Goal: Transaction & Acquisition: Purchase product/service

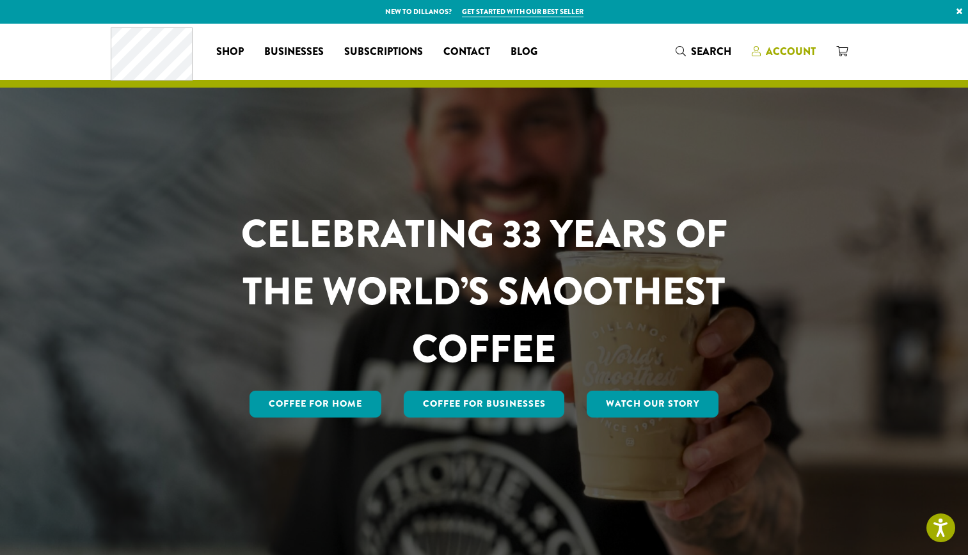
click at [790, 54] on span "Account" at bounding box center [791, 51] width 50 height 15
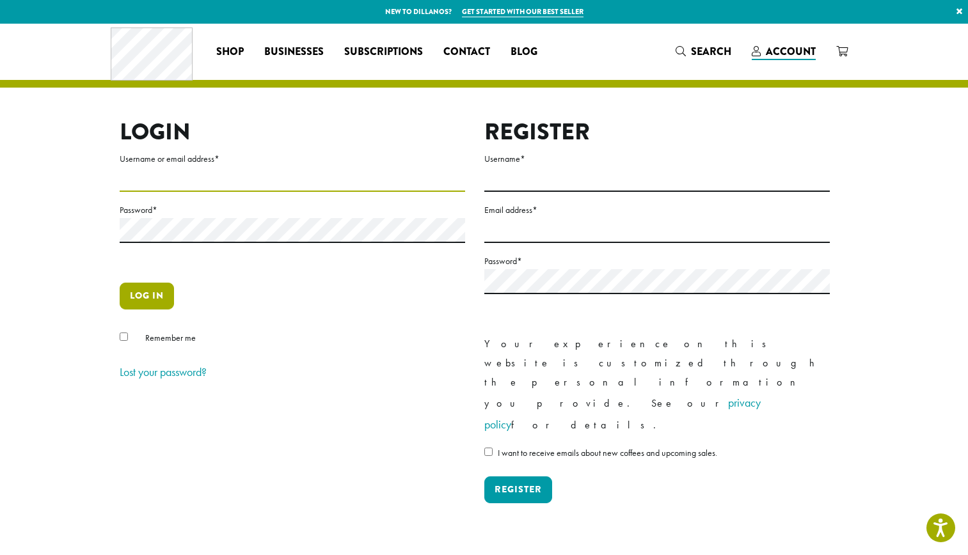
type input "**********"
click at [152, 303] on button "Log in" at bounding box center [147, 296] width 54 height 27
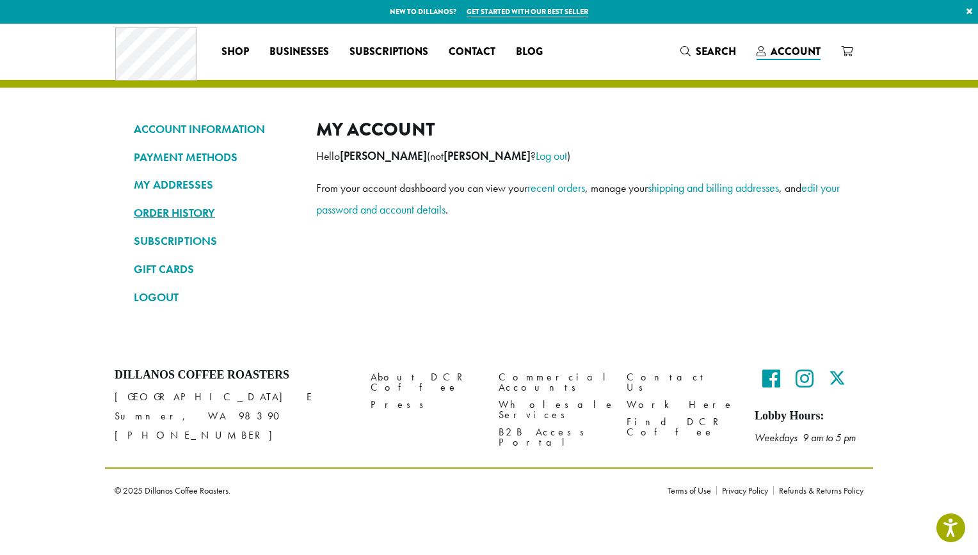
click at [187, 214] on link "ORDER HISTORY" at bounding box center [215, 213] width 163 height 22
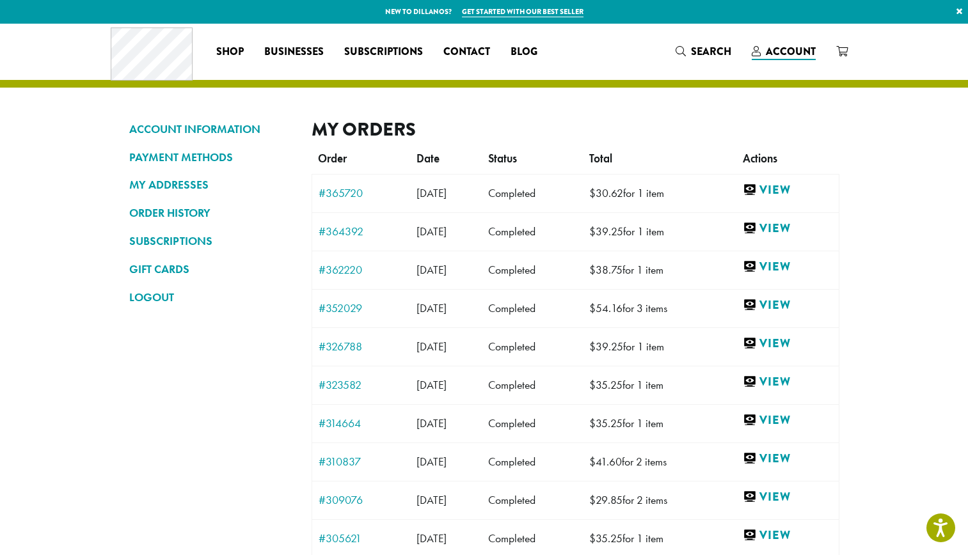
click at [563, 186] on td "Completed" at bounding box center [532, 193] width 101 height 38
click at [795, 188] on link "View" at bounding box center [788, 190] width 90 height 16
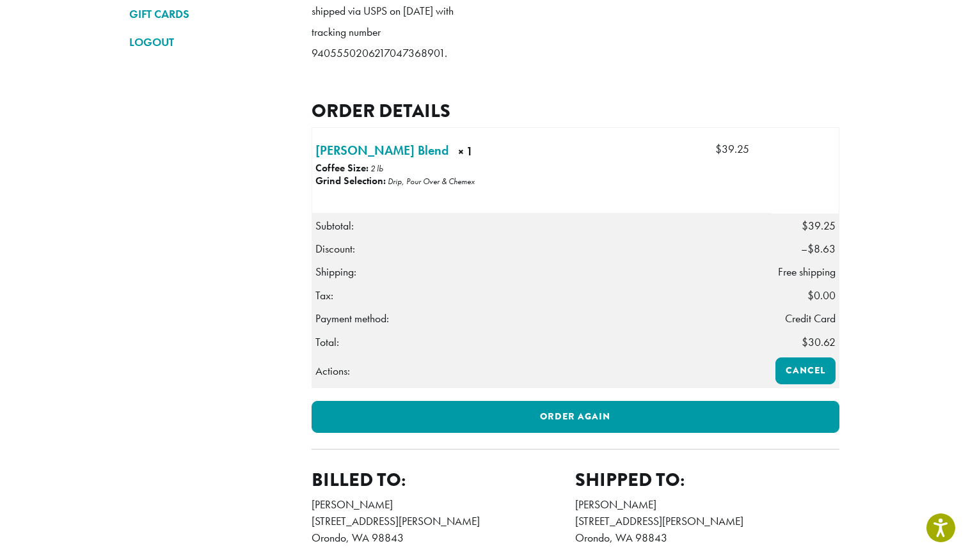
scroll to position [256, 0]
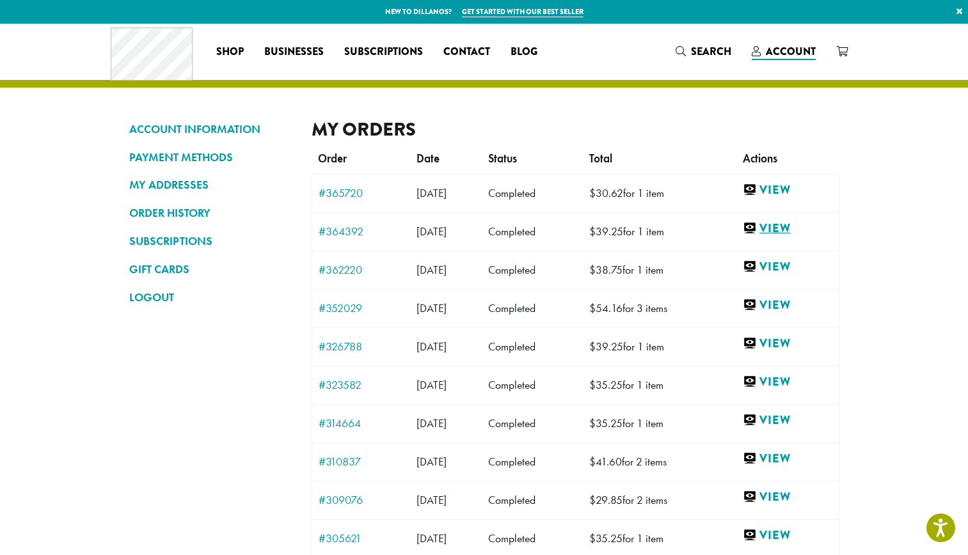
click at [791, 227] on link "View" at bounding box center [788, 229] width 90 height 16
click at [797, 493] on link "View" at bounding box center [788, 498] width 90 height 16
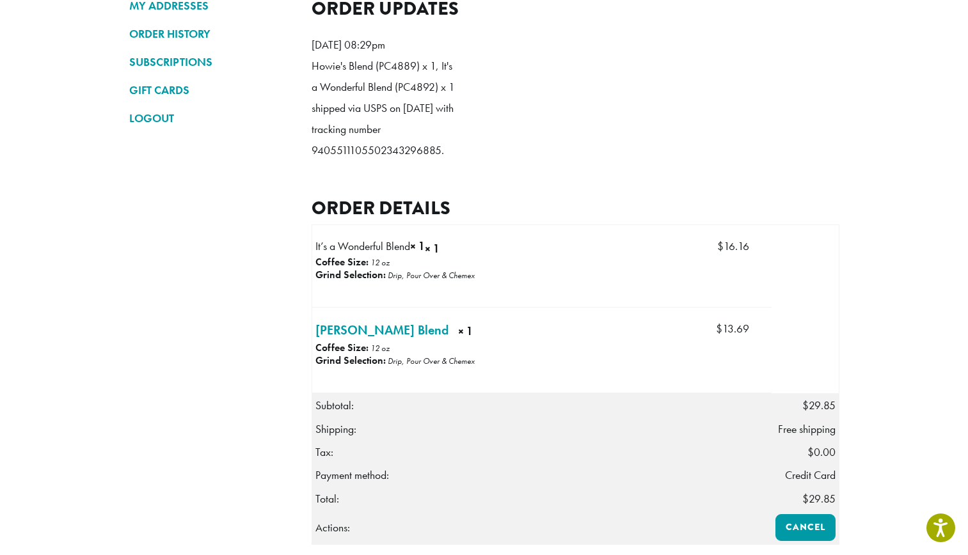
scroll to position [205, 0]
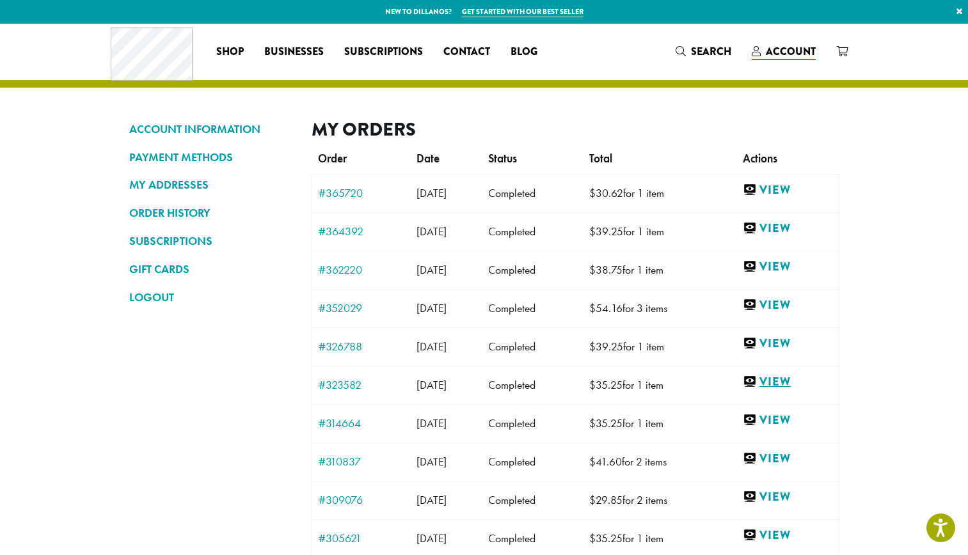
click at [793, 376] on link "View" at bounding box center [788, 382] width 90 height 16
click at [793, 346] on link "View" at bounding box center [788, 344] width 90 height 16
click at [795, 271] on link "View" at bounding box center [788, 267] width 90 height 16
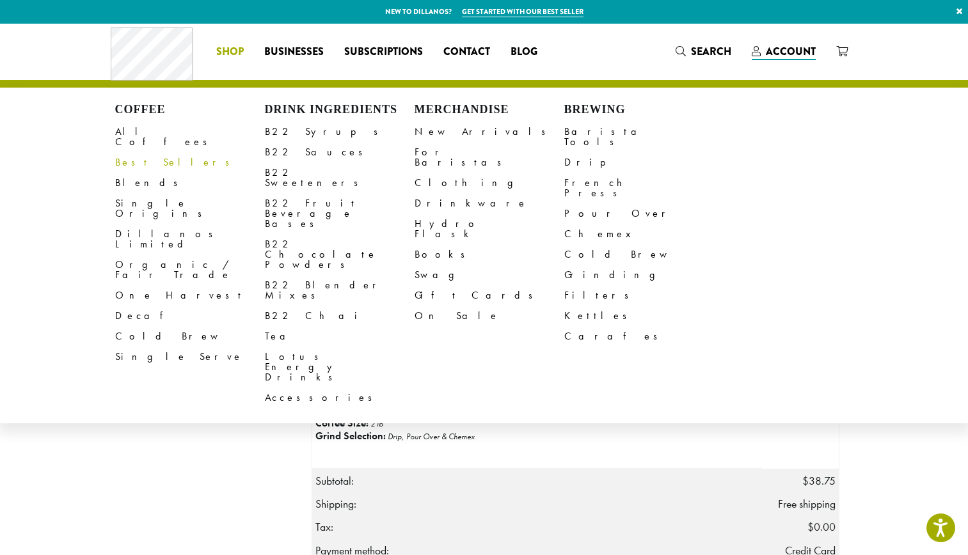
click at [144, 157] on link "Best Sellers" at bounding box center [190, 162] width 150 height 20
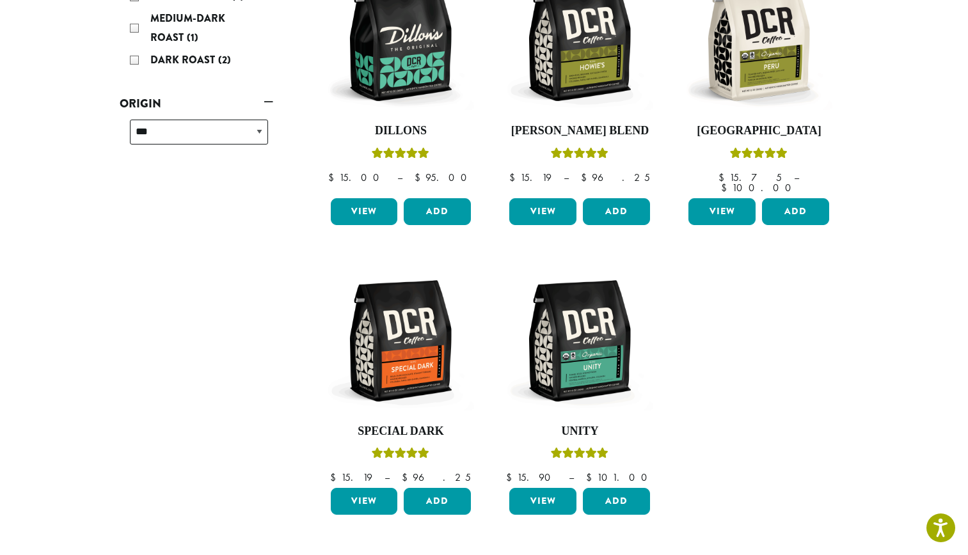
scroll to position [282, 0]
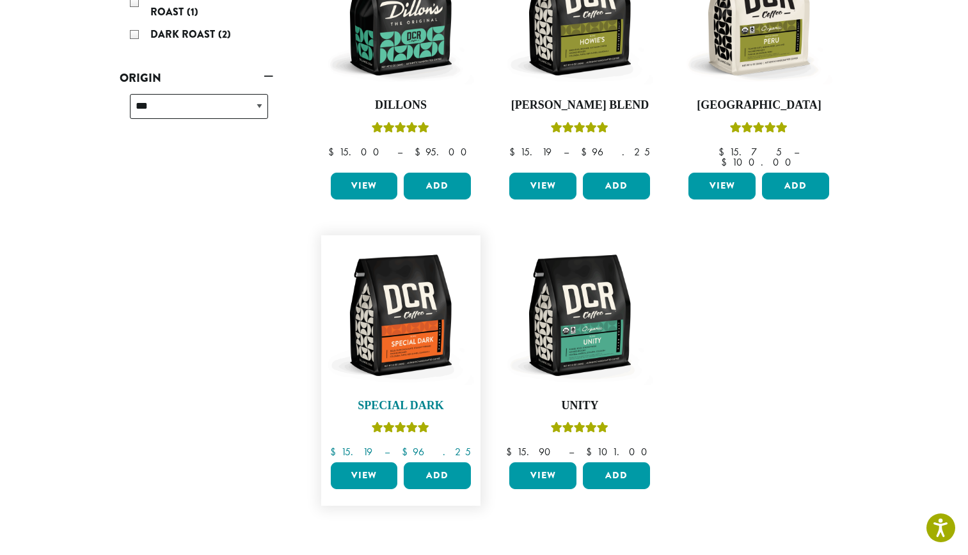
click at [397, 332] on img at bounding box center [400, 315] width 147 height 147
click at [620, 335] on img at bounding box center [579, 315] width 147 height 147
click at [578, 88] on img at bounding box center [579, 14] width 147 height 147
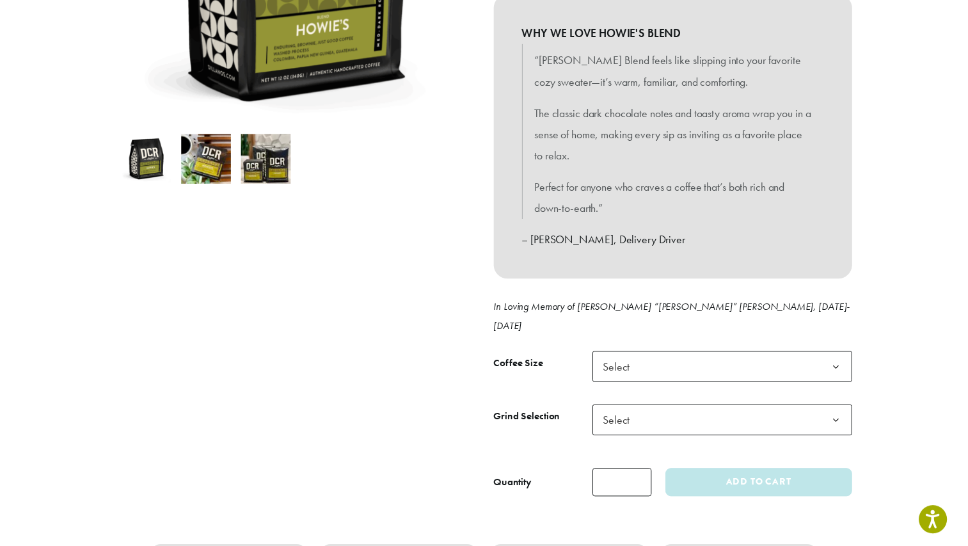
scroll to position [385, 0]
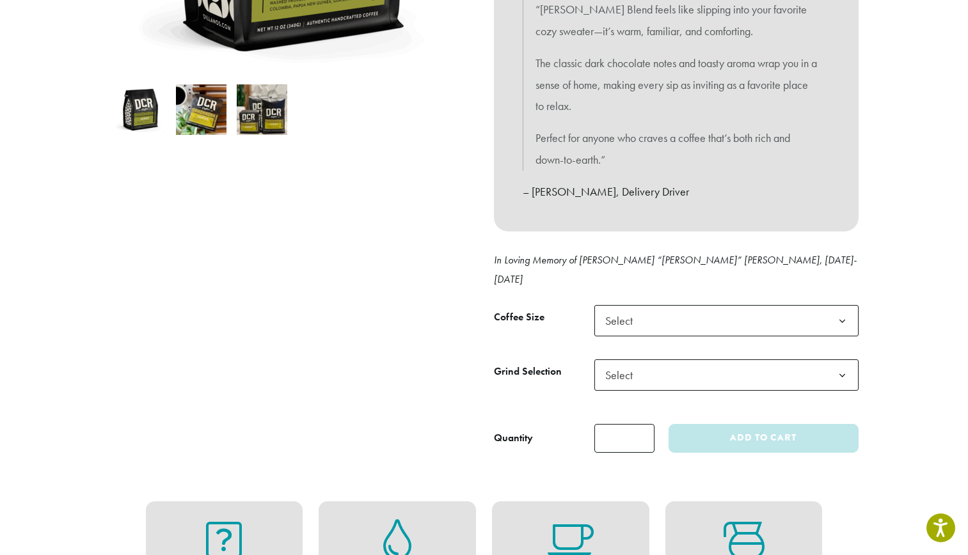
click at [837, 306] on b at bounding box center [842, 321] width 31 height 31
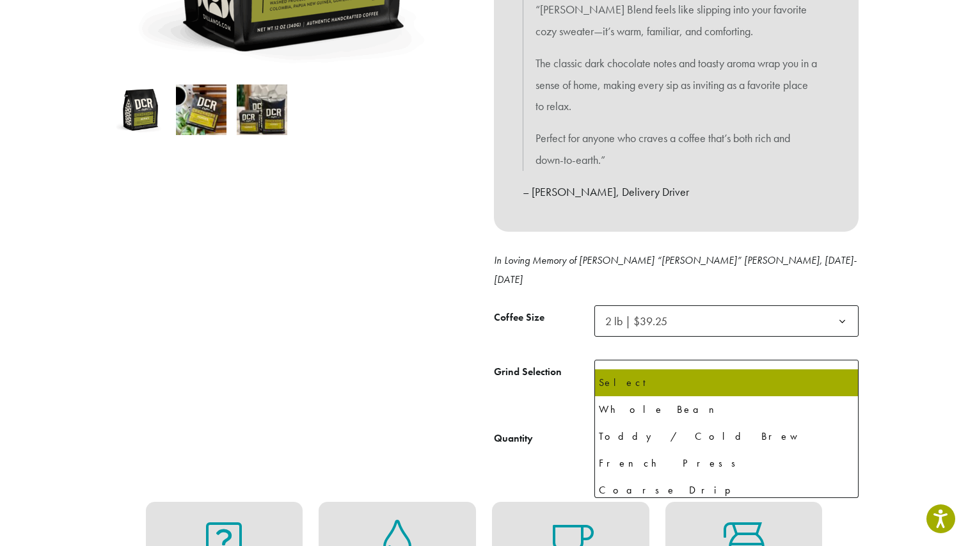
click at [815, 360] on span "Select" at bounding box center [727, 375] width 264 height 31
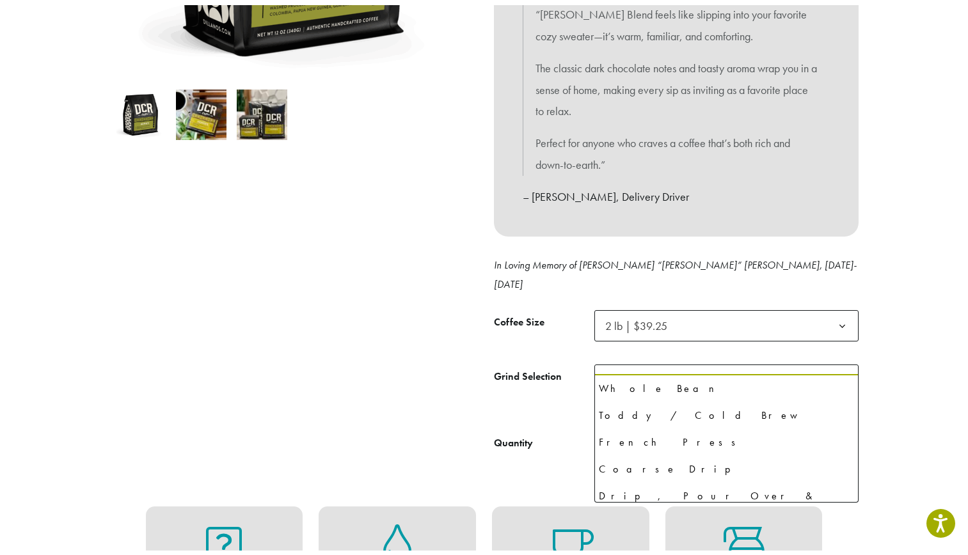
scroll to position [88, 0]
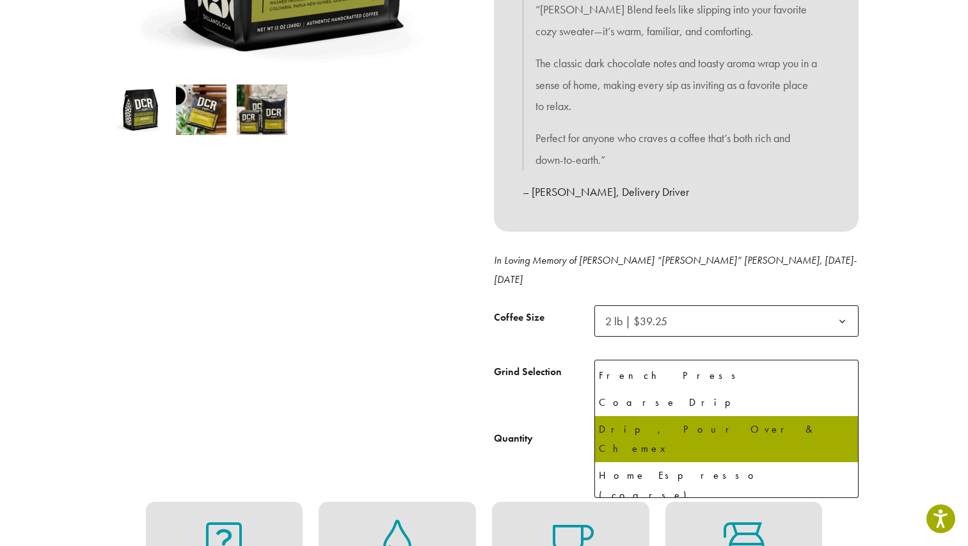
select select "**********"
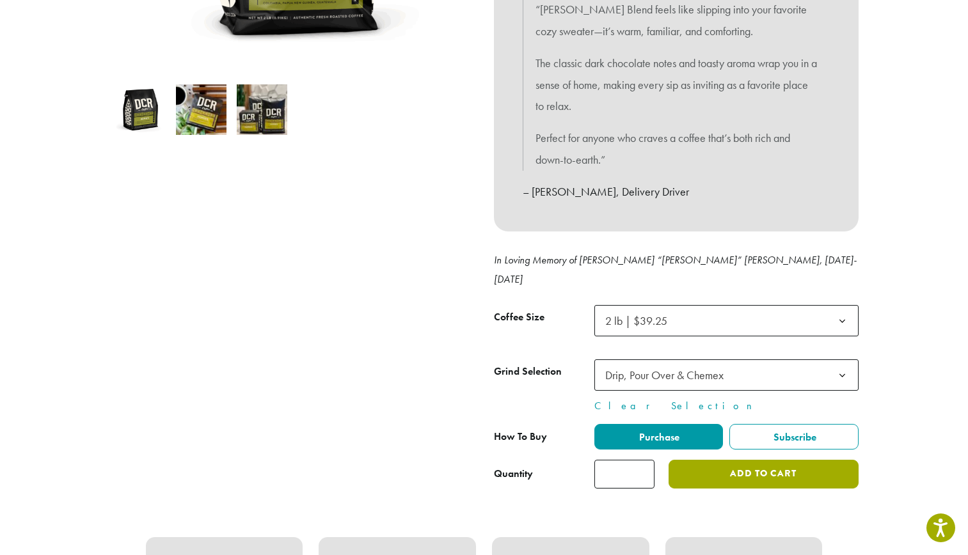
click at [819, 460] on button "Add to cart" at bounding box center [763, 474] width 189 height 29
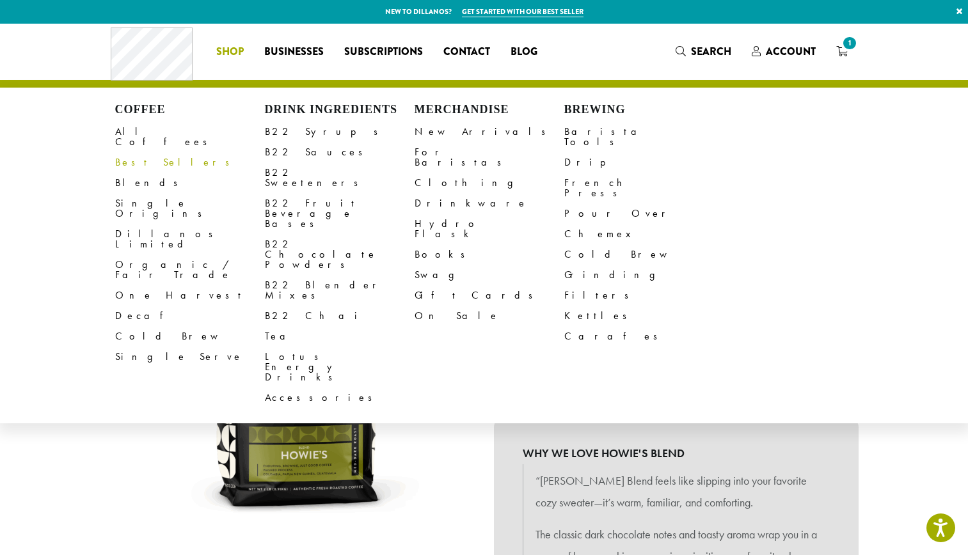
click at [141, 152] on link "Best Sellers" at bounding box center [190, 162] width 150 height 20
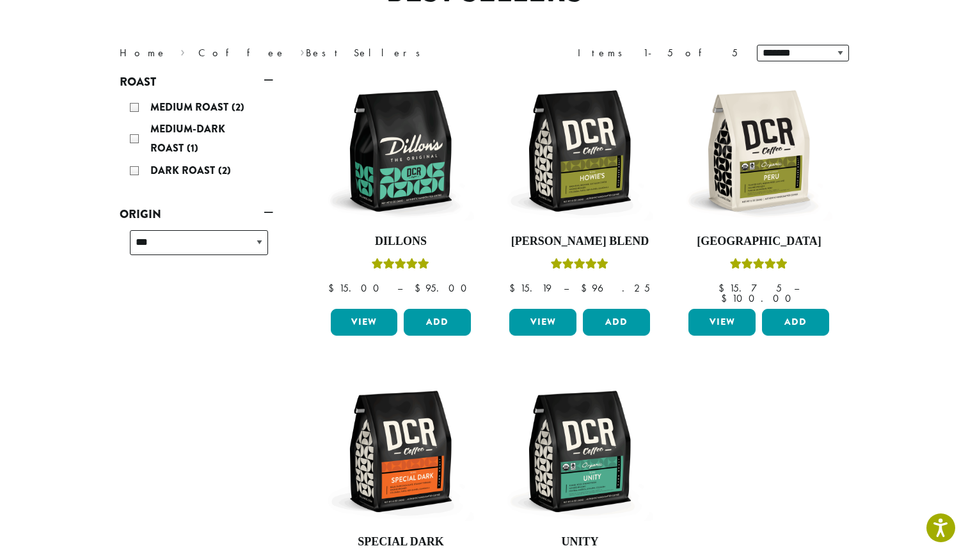
scroll to position [230, 0]
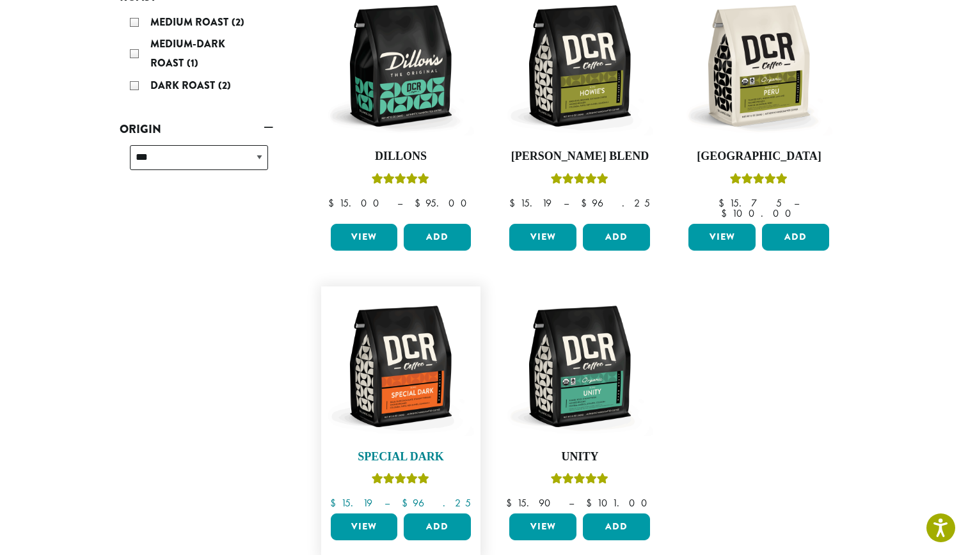
click at [415, 387] on img at bounding box center [400, 366] width 147 height 147
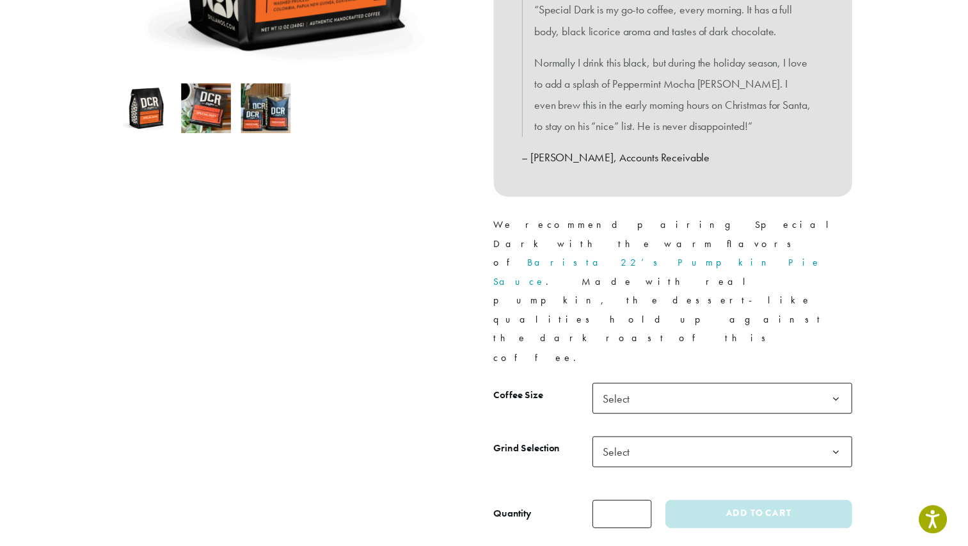
scroll to position [392, 0]
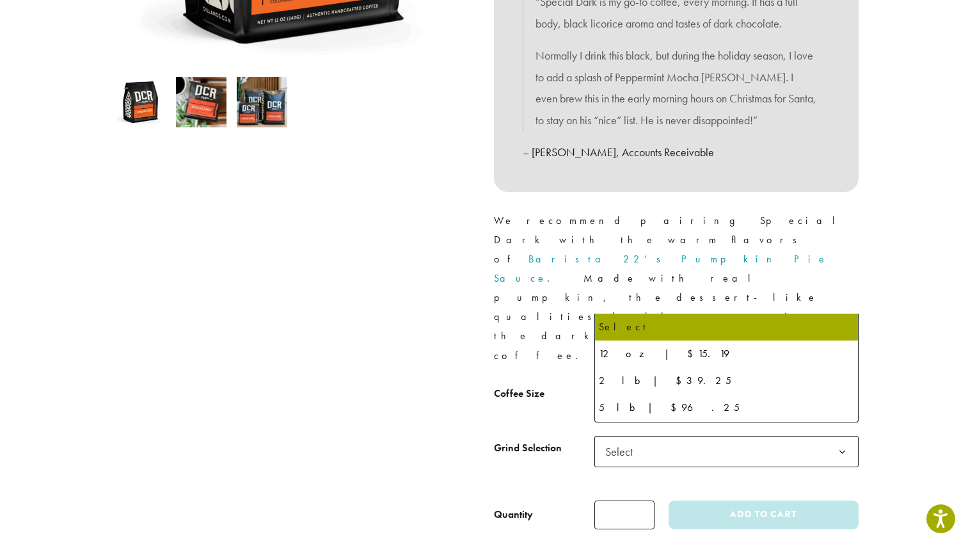
click at [833, 382] on b at bounding box center [842, 397] width 31 height 31
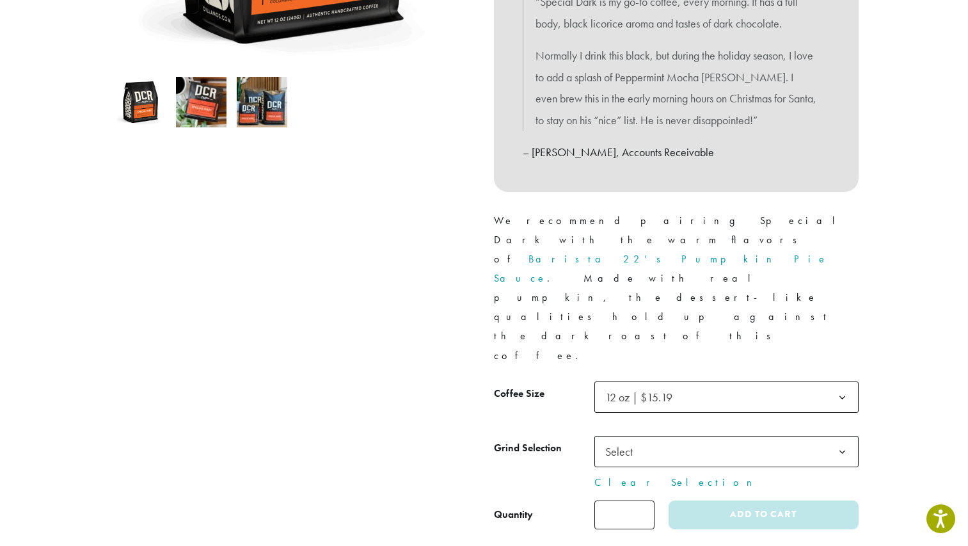
click at [826, 436] on span "Select" at bounding box center [727, 451] width 264 height 31
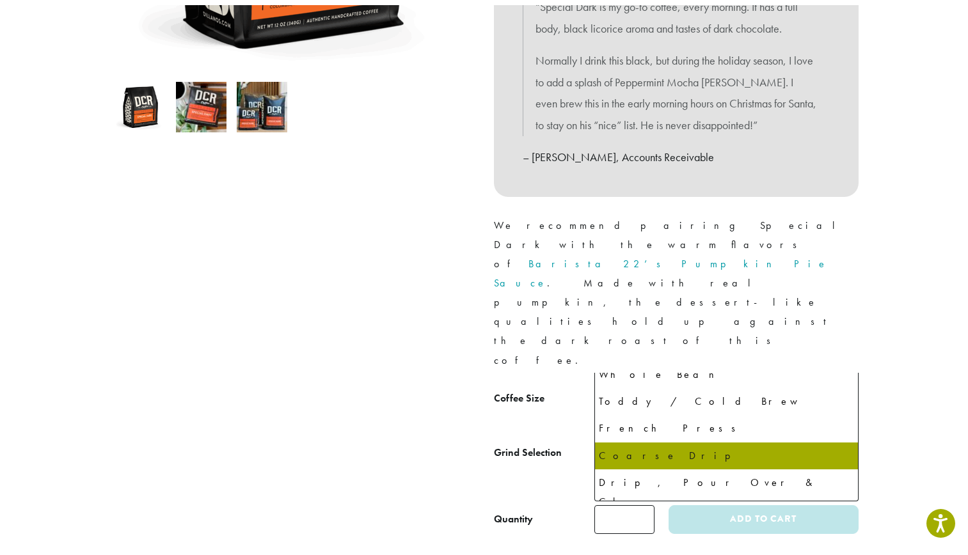
scroll to position [51, 0]
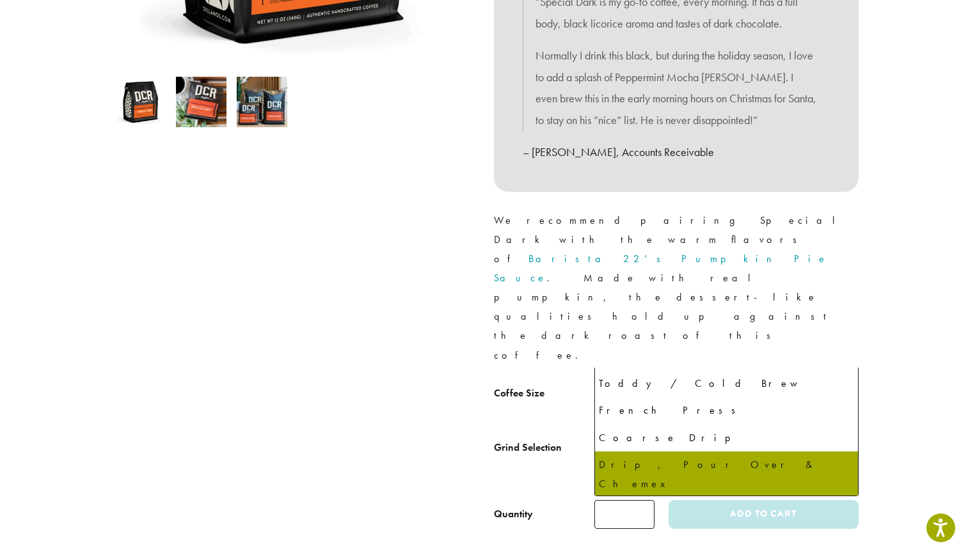
select select "*********"
select select "**********"
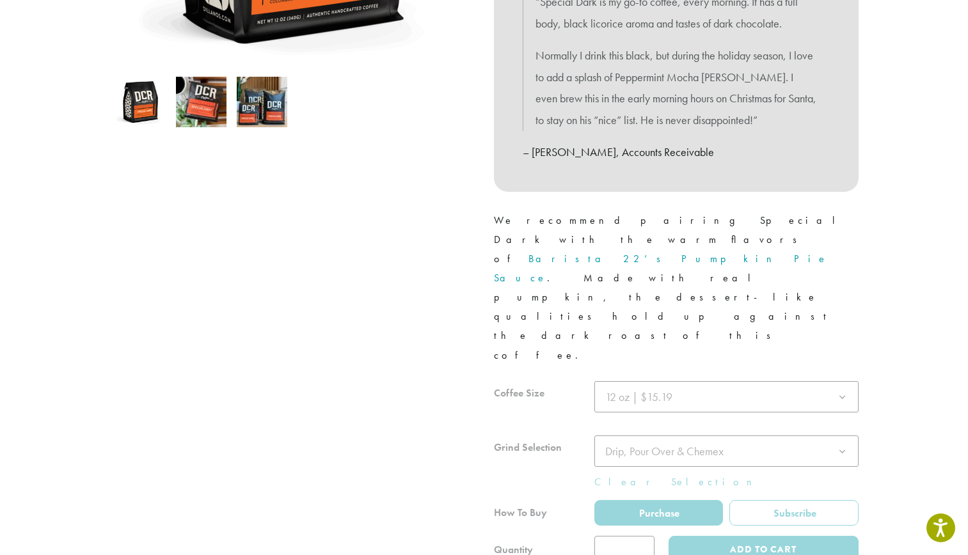
drag, startPoint x: 833, startPoint y: 467, endPoint x: 755, endPoint y: 452, distance: 79.5
click at [755, 452] on div at bounding box center [676, 473] width 365 height 184
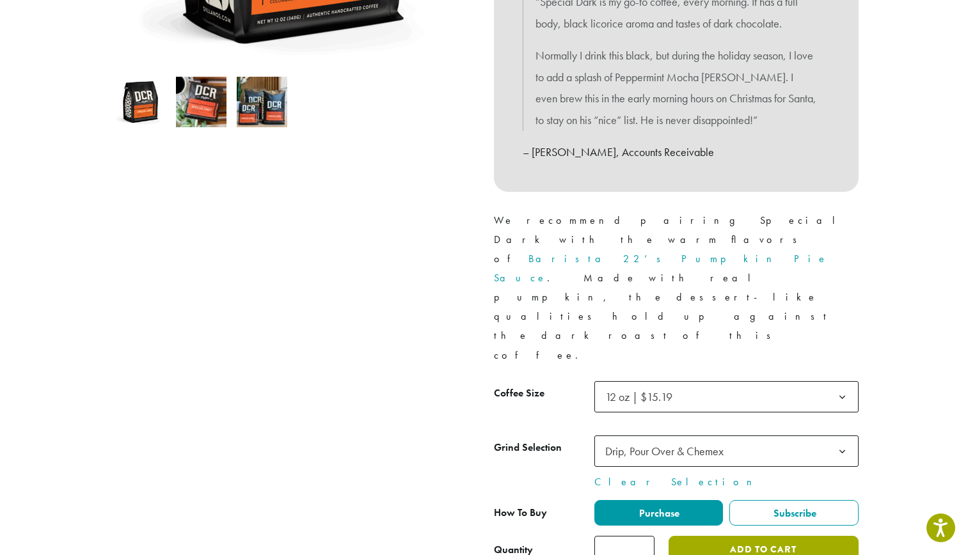
click at [755, 536] on button "Add to cart" at bounding box center [763, 550] width 189 height 29
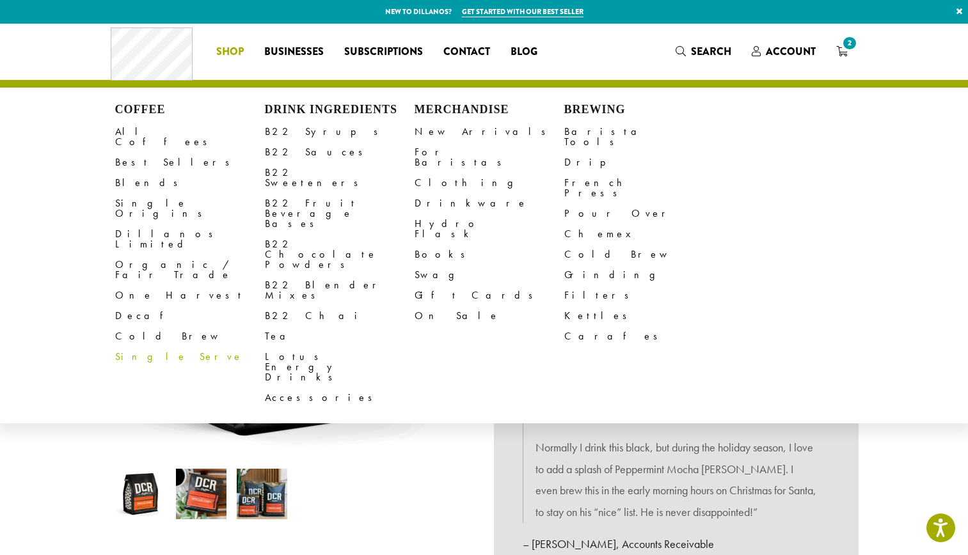
click at [153, 347] on link "Single Serve" at bounding box center [190, 357] width 150 height 20
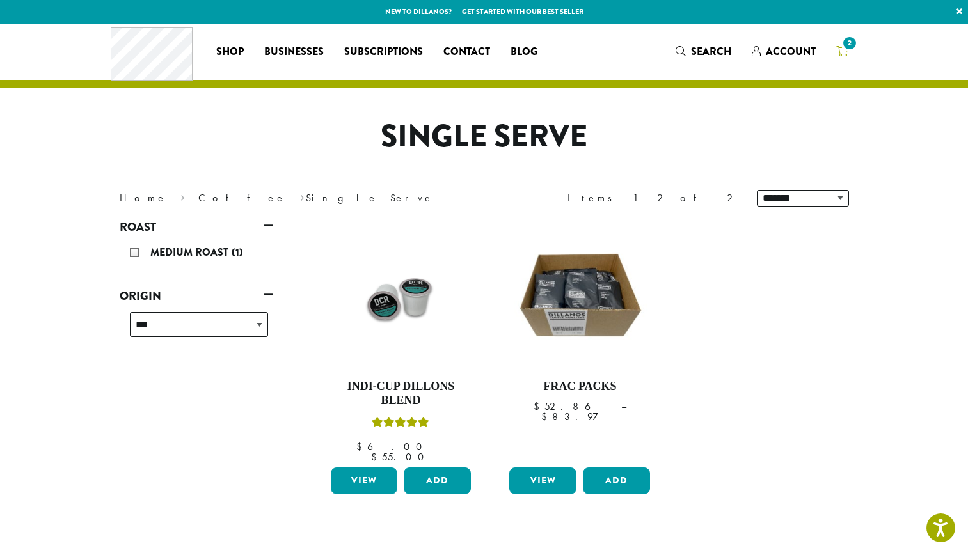
click at [836, 51] on icon "2" at bounding box center [842, 51] width 12 height 10
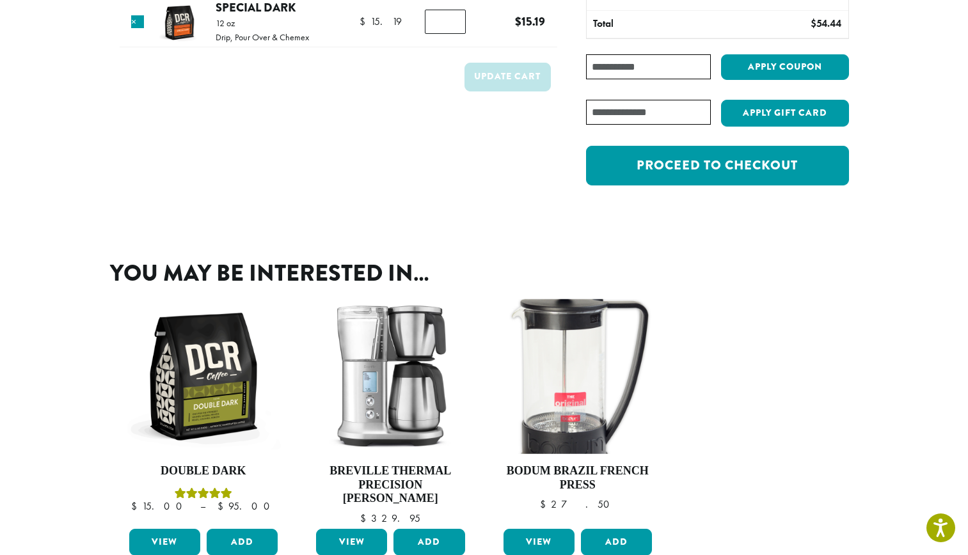
scroll to position [230, 0]
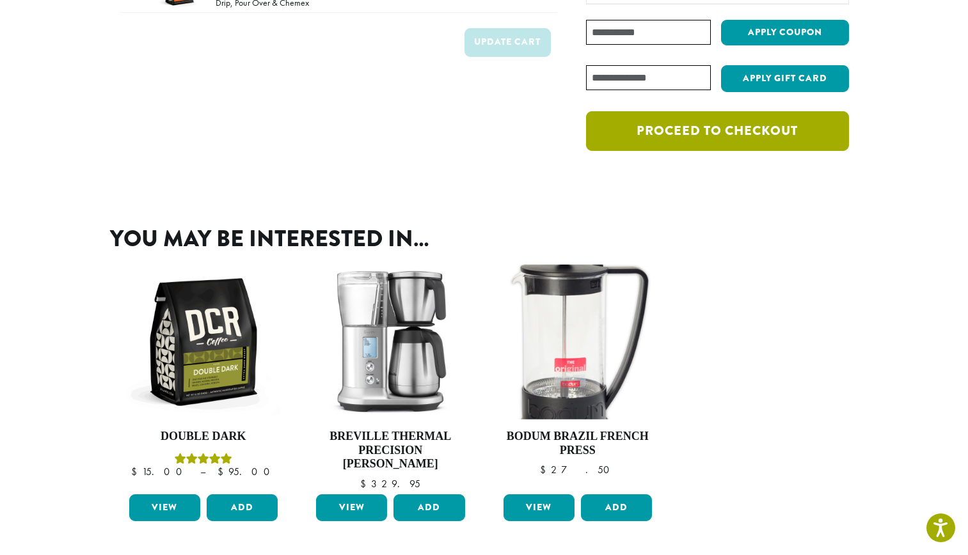
click at [789, 138] on link "Proceed to checkout" at bounding box center [717, 131] width 262 height 40
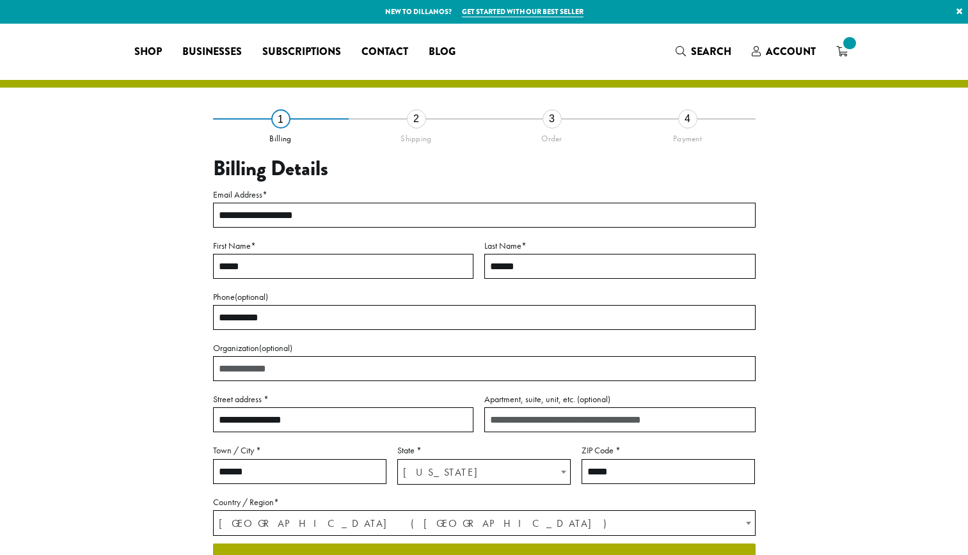
select select "**"
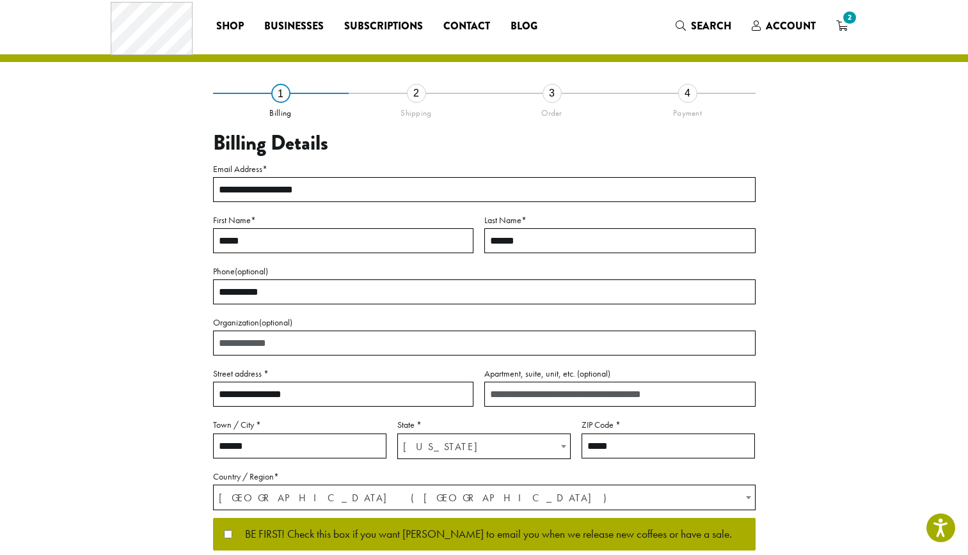
scroll to position [120, 0]
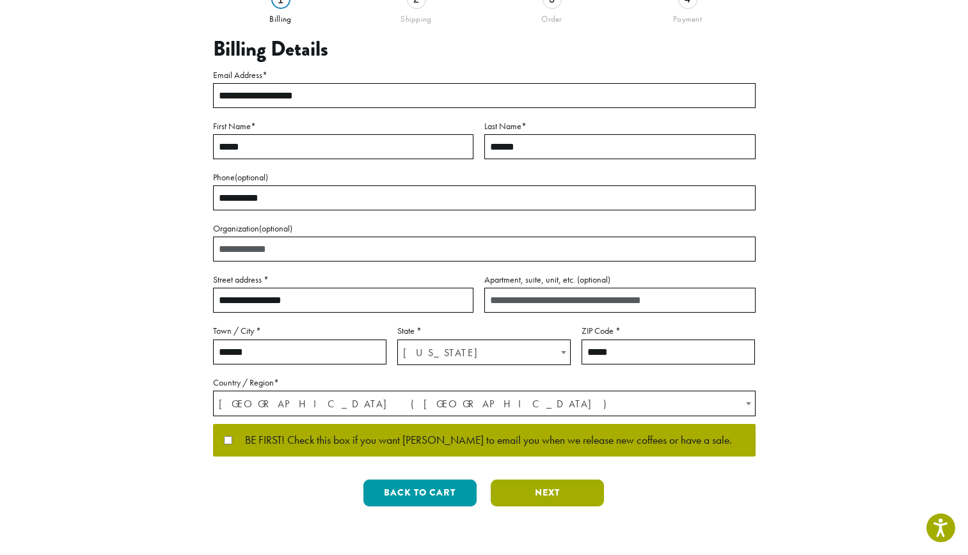
click at [561, 491] on button "Next" at bounding box center [547, 493] width 113 height 27
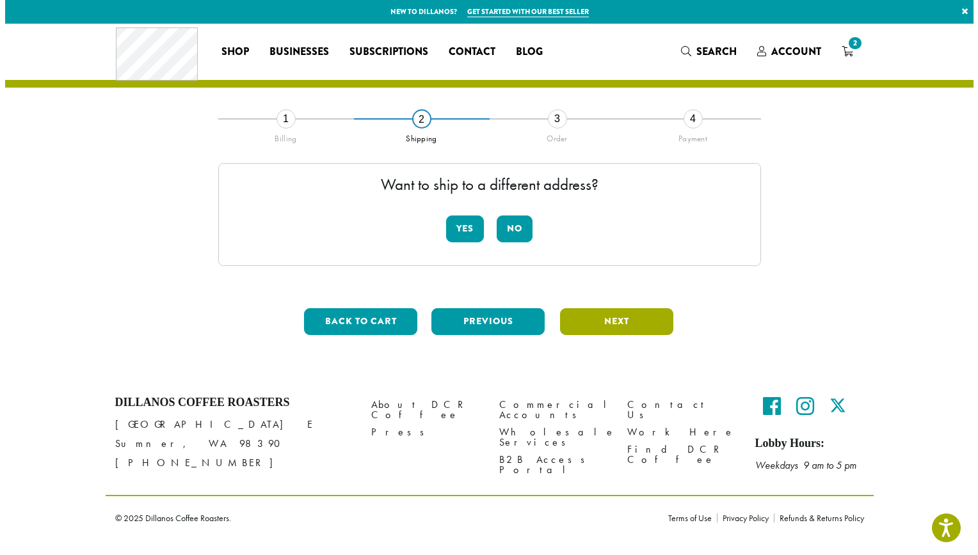
scroll to position [0, 0]
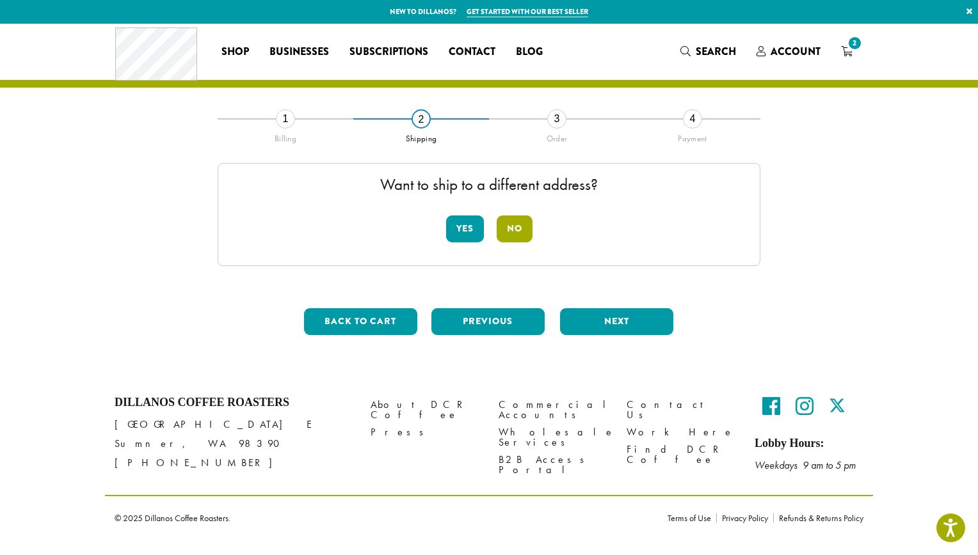
click at [523, 223] on button "No" at bounding box center [515, 229] width 36 height 27
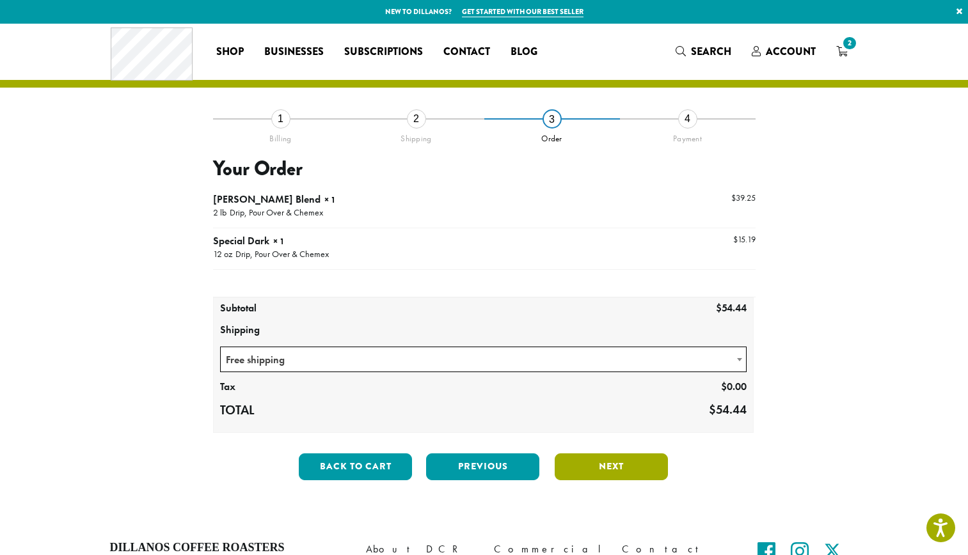
click at [612, 477] on button "Next" at bounding box center [611, 467] width 113 height 27
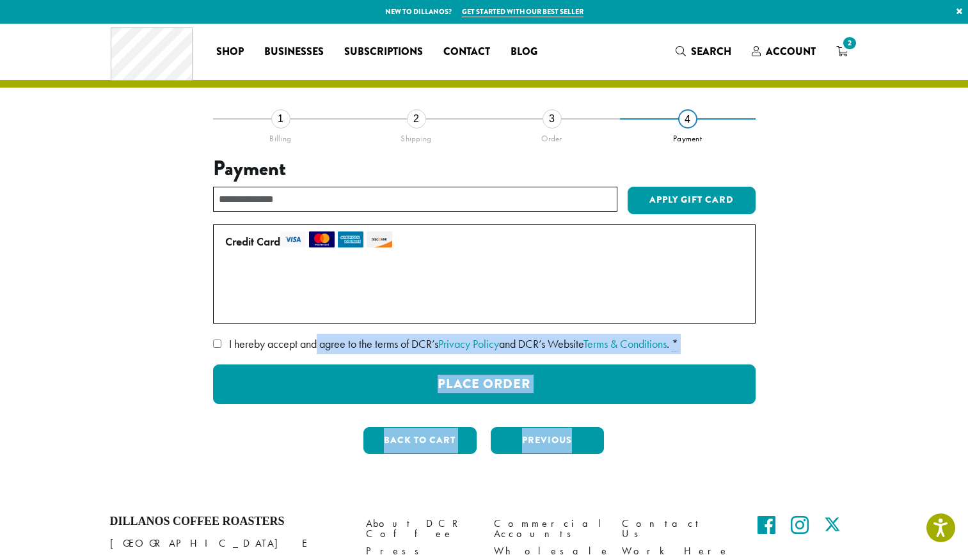
drag, startPoint x: 612, startPoint y: 477, endPoint x: 305, endPoint y: 351, distance: 332.3
click at [305, 351] on div "**********" at bounding box center [484, 260] width 768 height 472
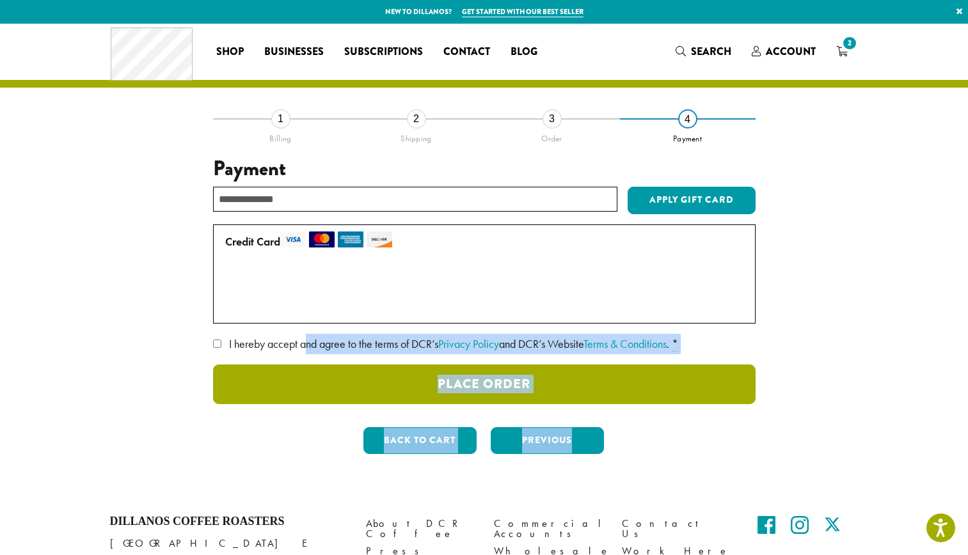
click at [511, 378] on button "Place Order" at bounding box center [484, 385] width 543 height 40
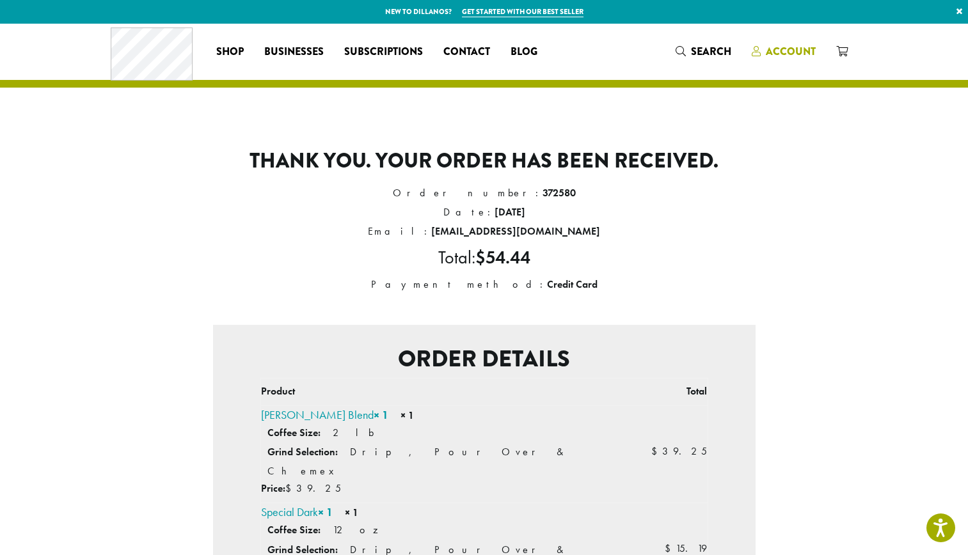
click at [777, 52] on span "Account" at bounding box center [791, 51] width 50 height 15
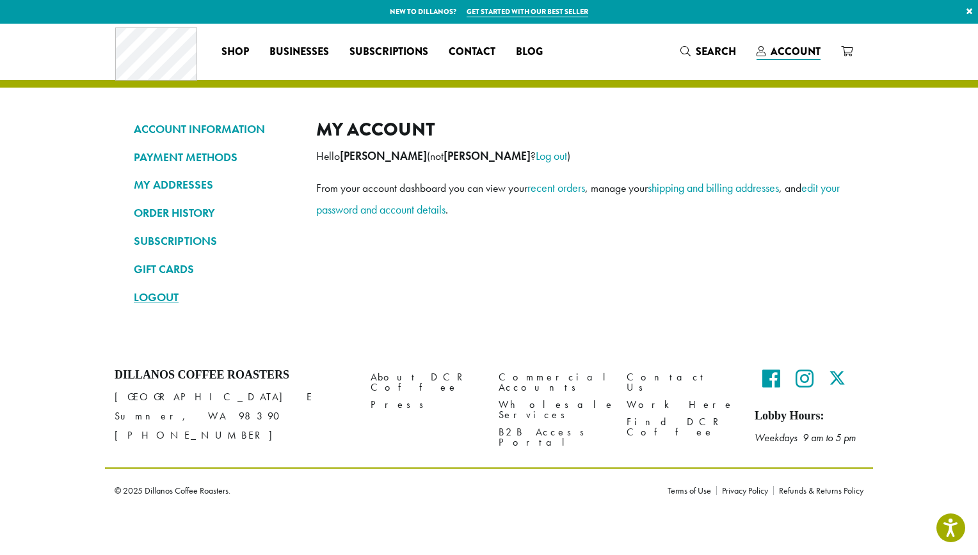
click at [170, 298] on link "LOGOUT" at bounding box center [215, 298] width 163 height 22
